Goal: Find specific page/section: Find specific page/section

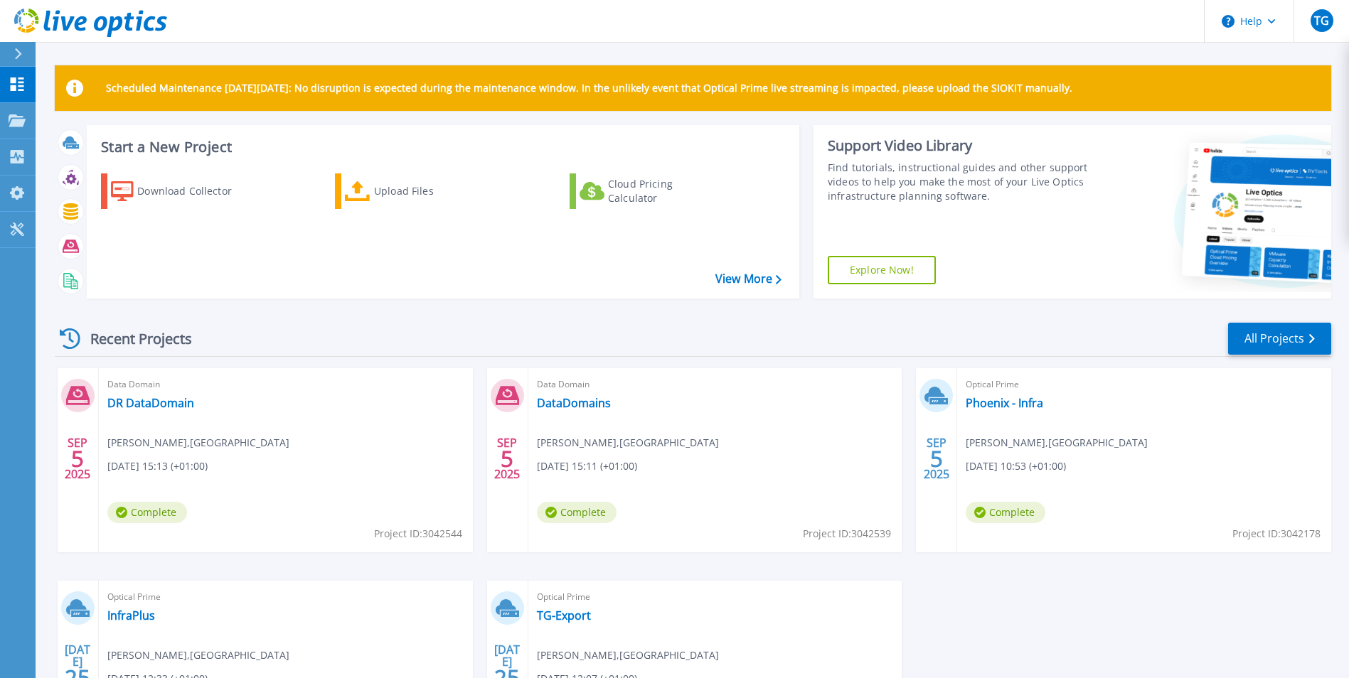
click at [310, 330] on div "Recent Projects All Projects" at bounding box center [693, 339] width 1276 height 36
click at [76, 145] on p "Collectors" at bounding box center [60, 157] width 47 height 37
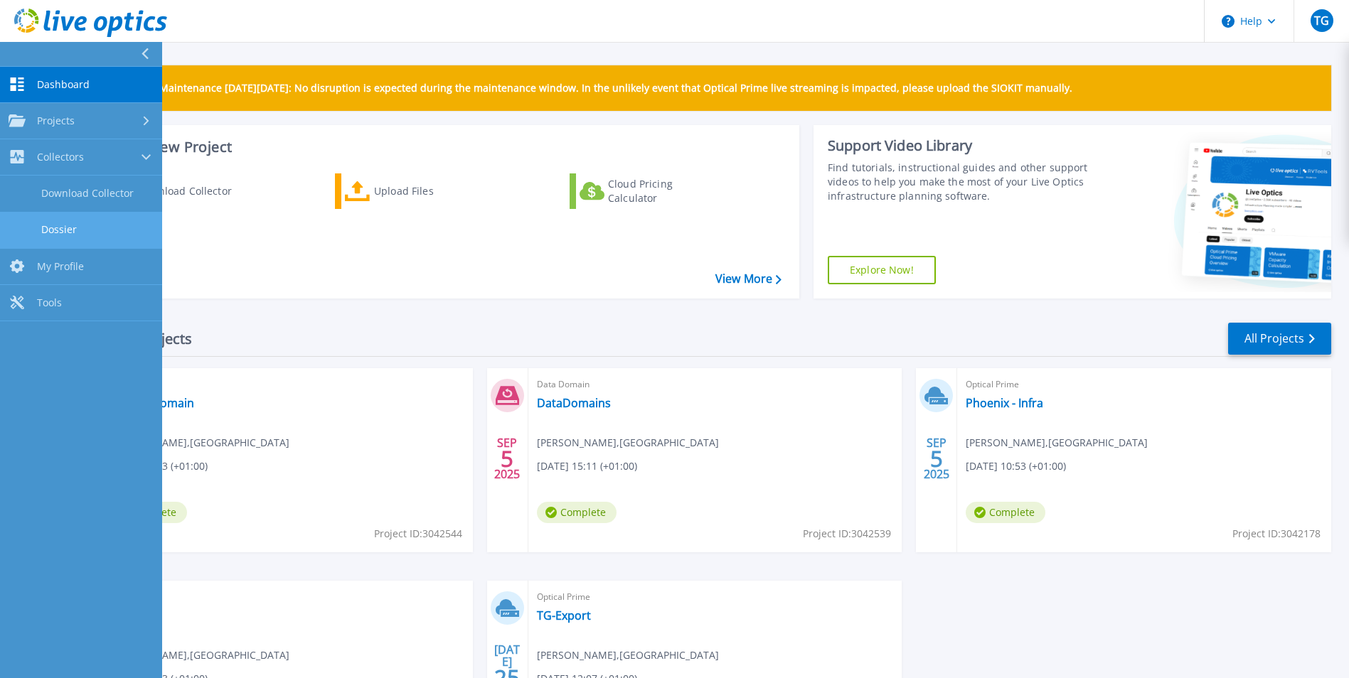
click at [51, 220] on link "Dossier" at bounding box center [81, 230] width 162 height 36
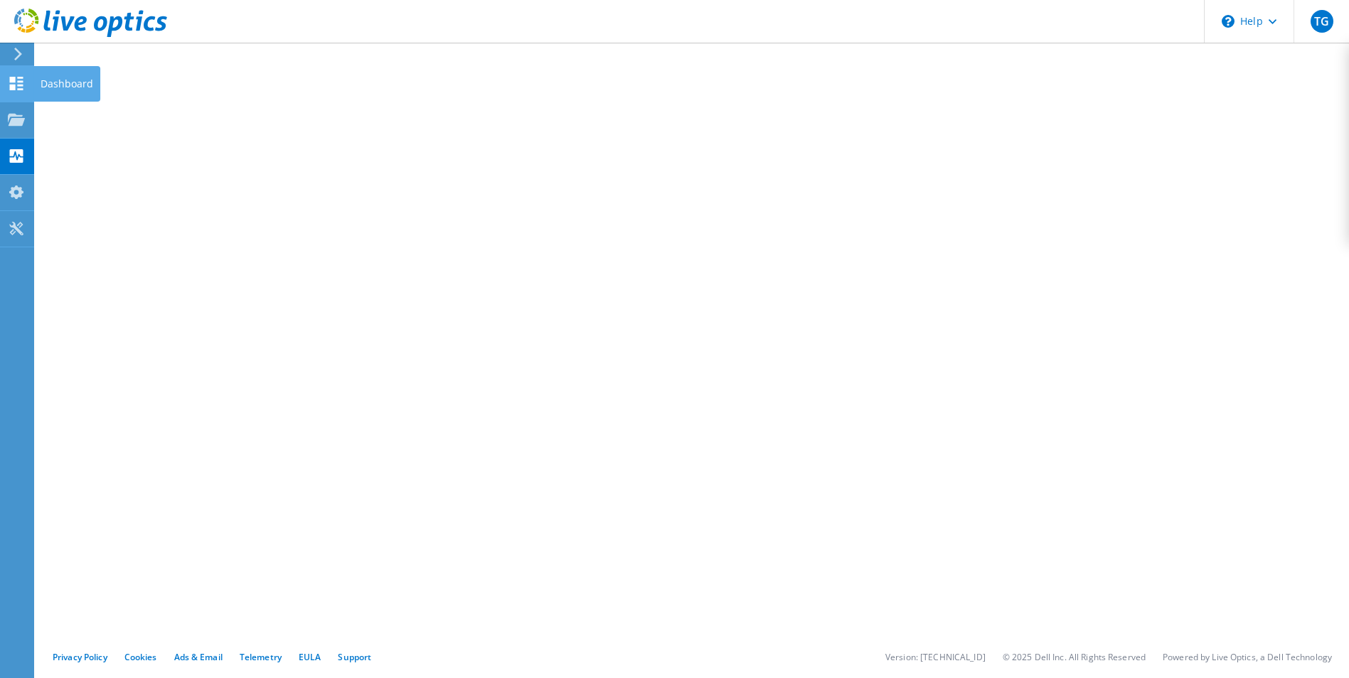
click at [12, 86] on use at bounding box center [17, 84] width 14 height 14
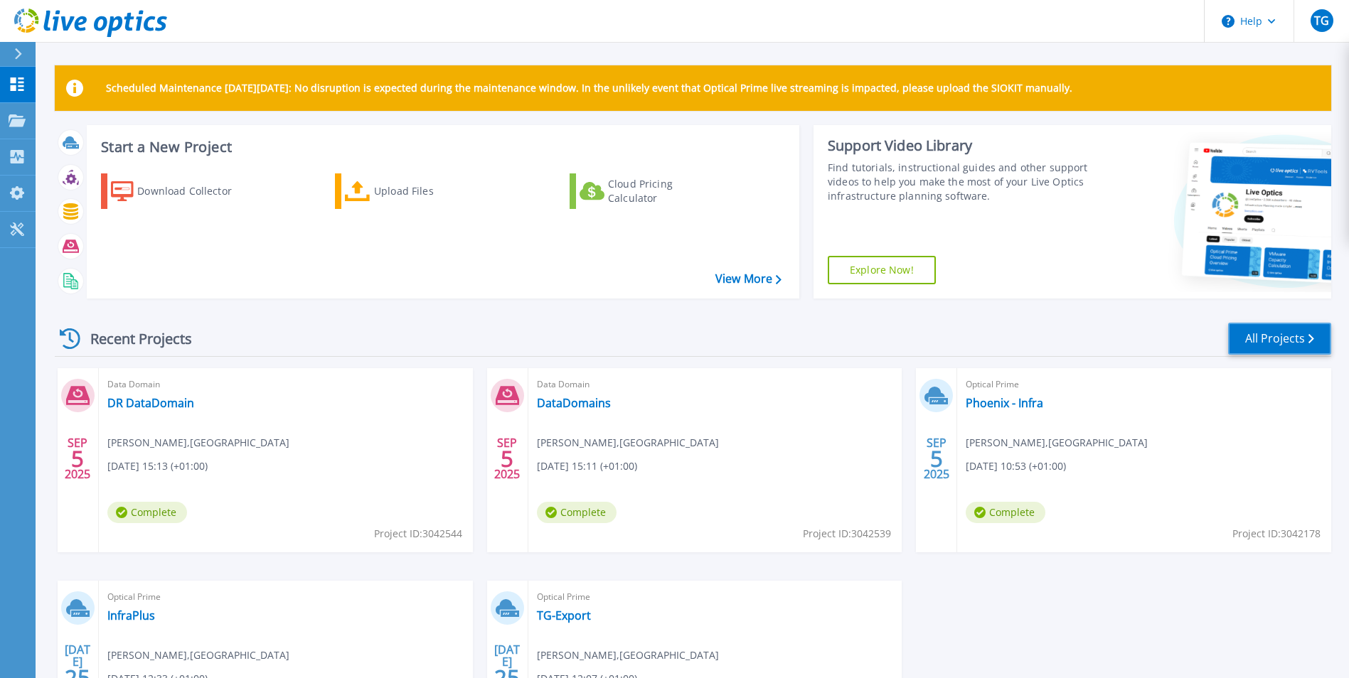
click at [1272, 340] on link "All Projects" at bounding box center [1279, 339] width 103 height 32
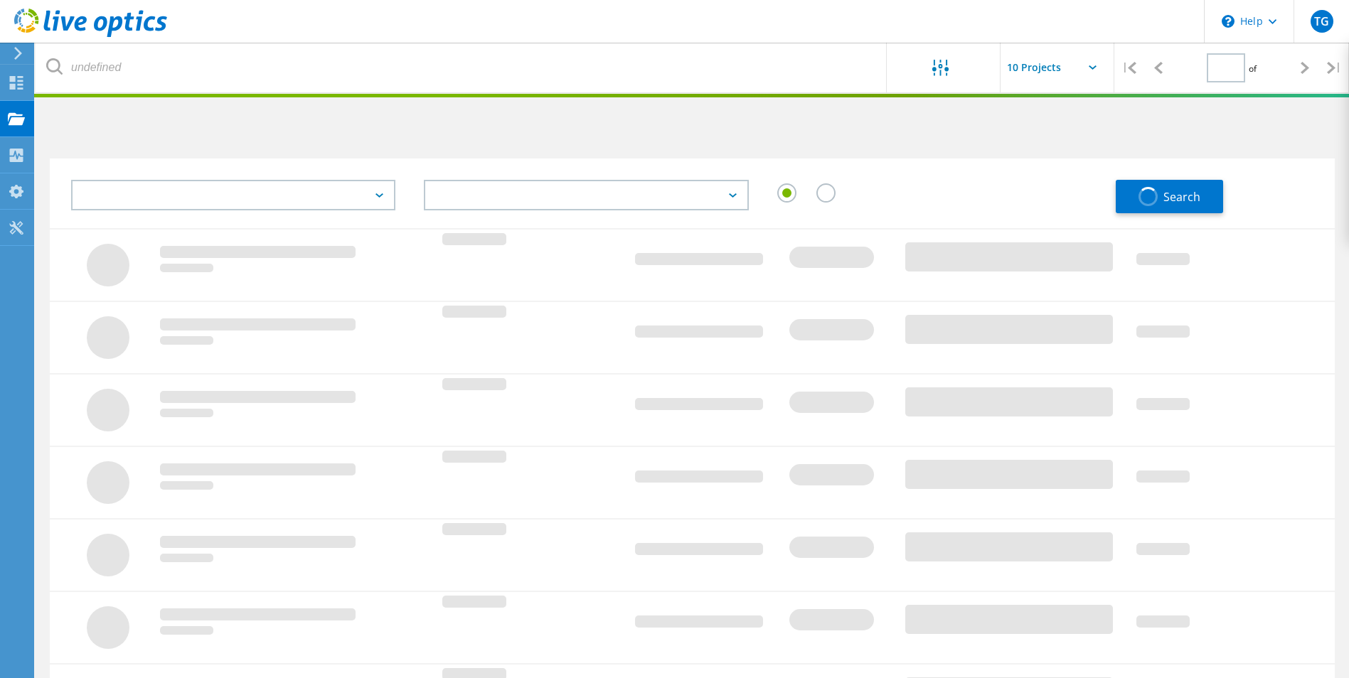
type input "1"
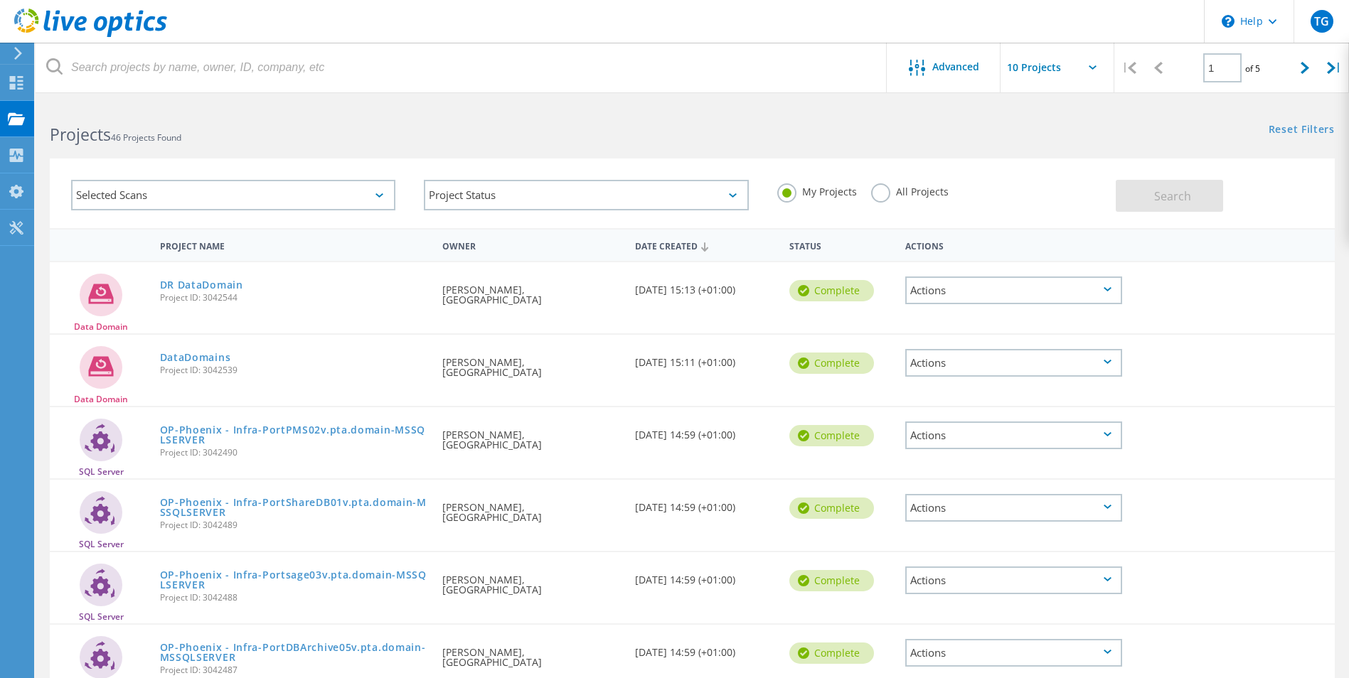
click at [660, 245] on div "Date Created" at bounding box center [705, 245] width 154 height 27
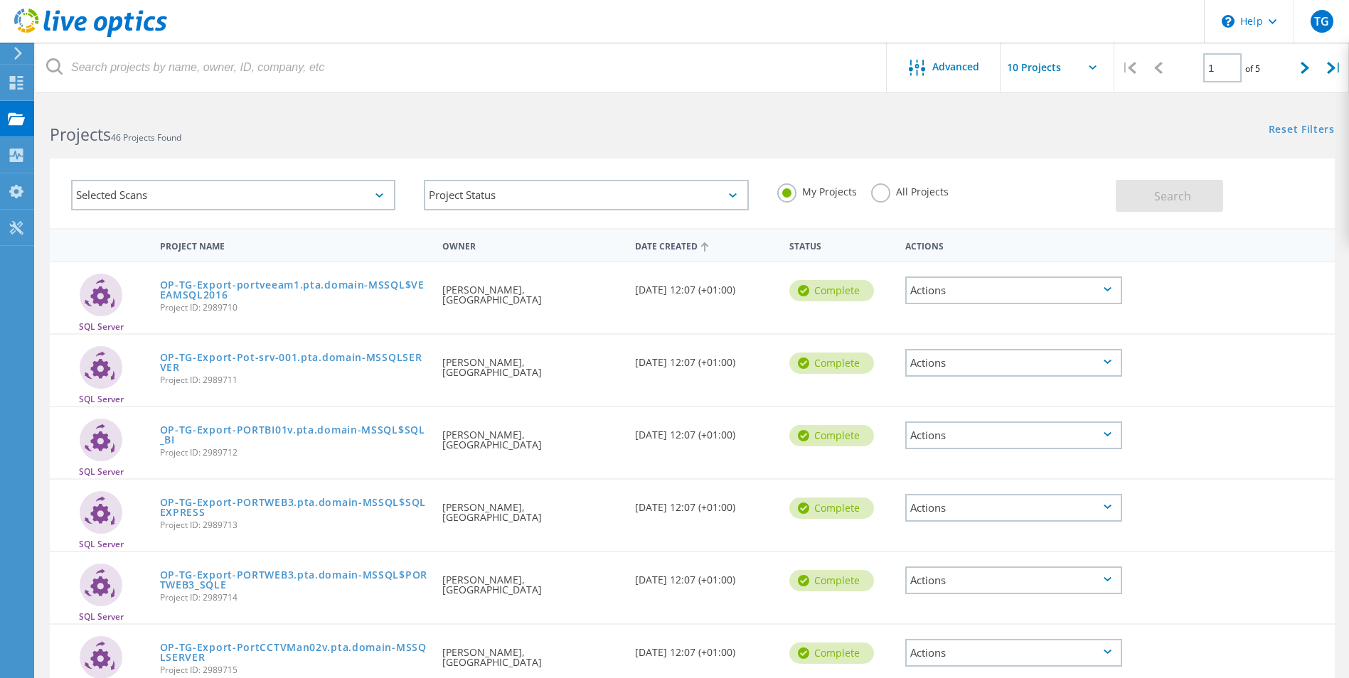
click at [660, 245] on div "Date Created" at bounding box center [705, 245] width 154 height 27
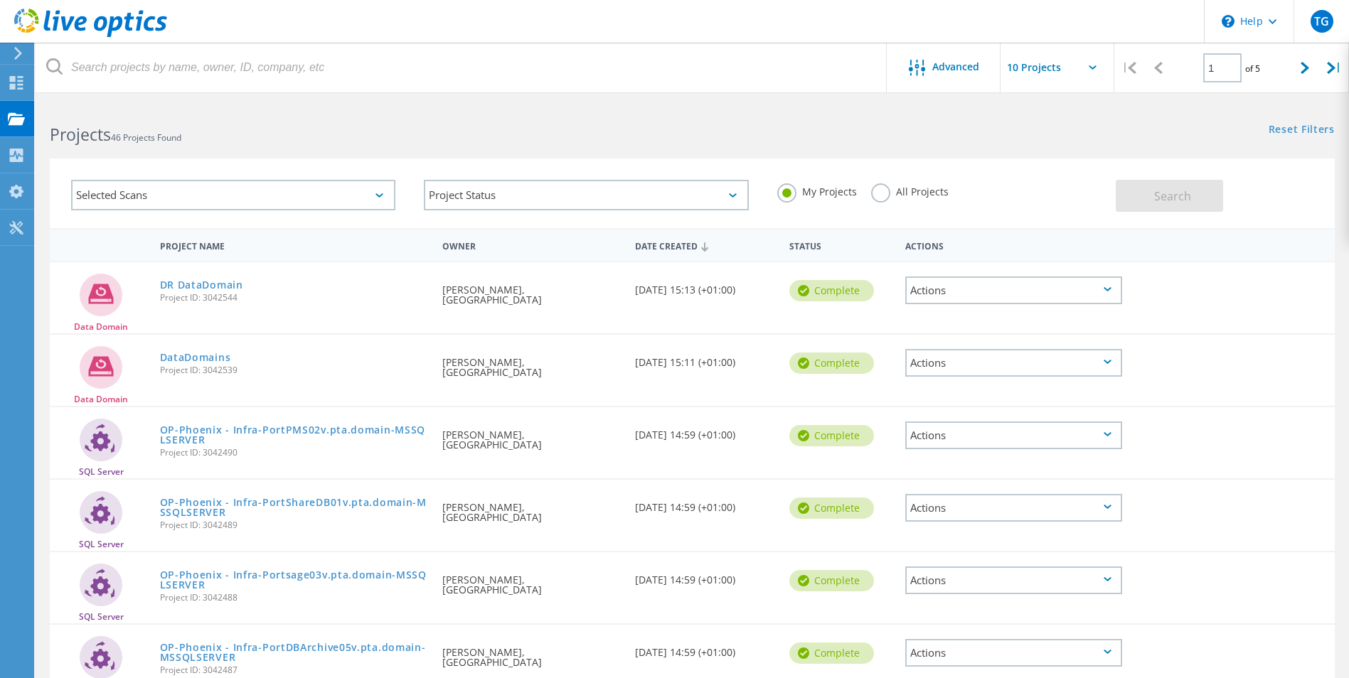
click at [660, 245] on div "Date Created" at bounding box center [705, 245] width 154 height 27
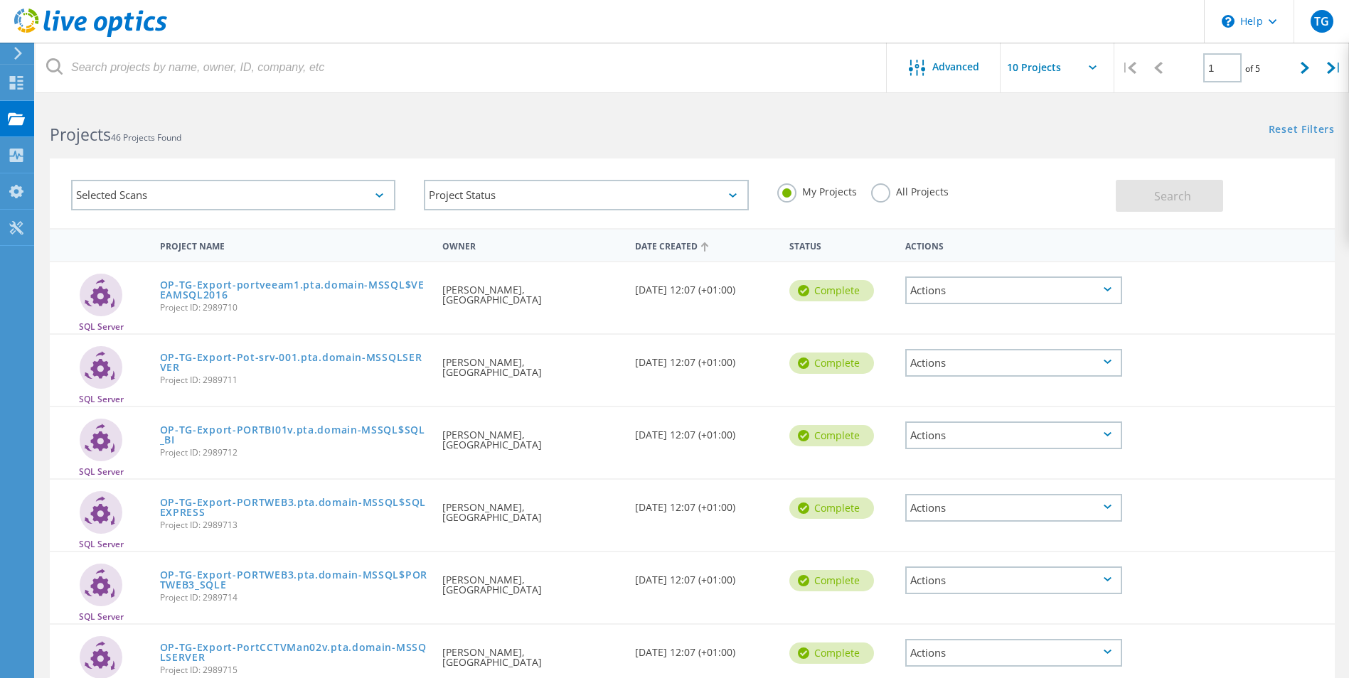
click at [660, 245] on div "Date Created" at bounding box center [705, 245] width 154 height 27
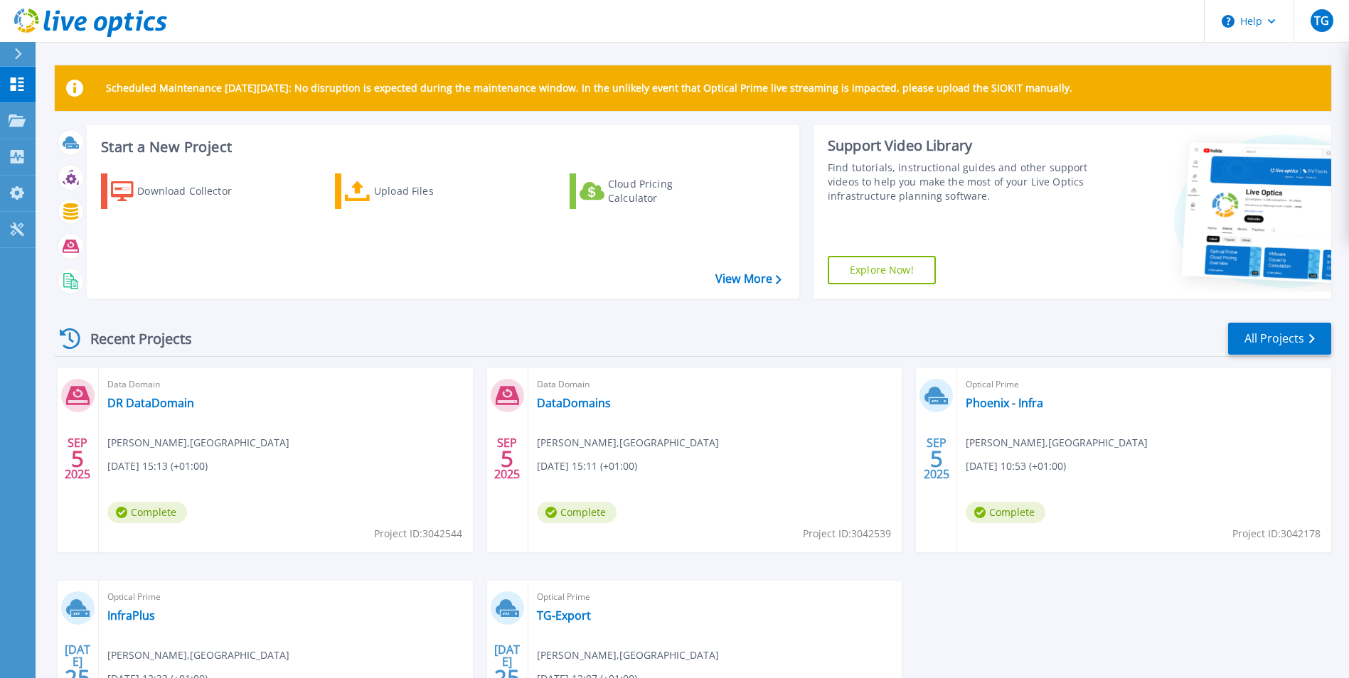
click at [21, 51] on icon at bounding box center [18, 53] width 8 height 11
